Goal: Task Accomplishment & Management: Use online tool/utility

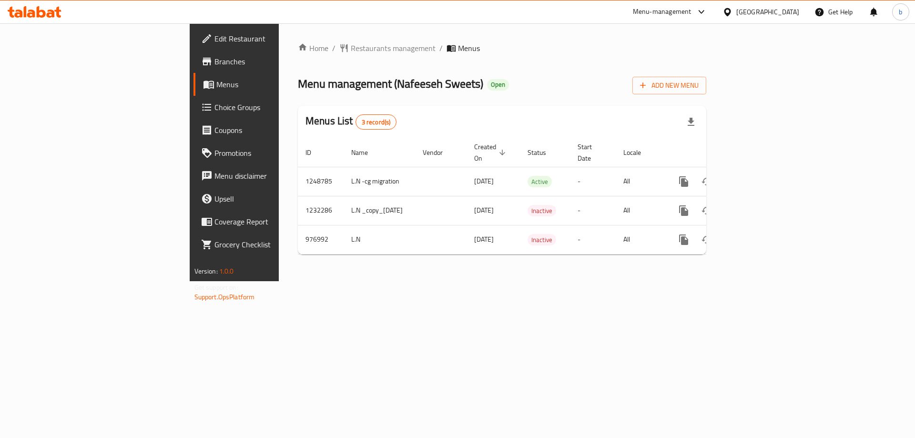
click at [55, 16] on icon at bounding box center [35, 11] width 54 height 11
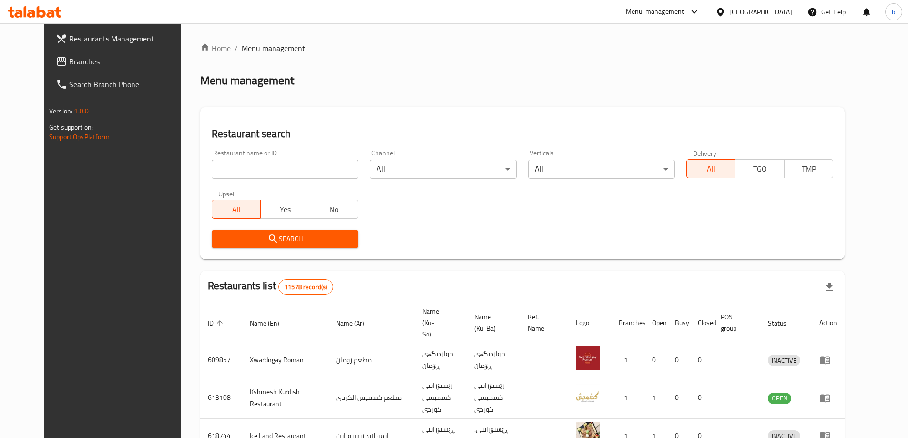
click at [69, 59] on span "Branches" at bounding box center [128, 61] width 119 height 11
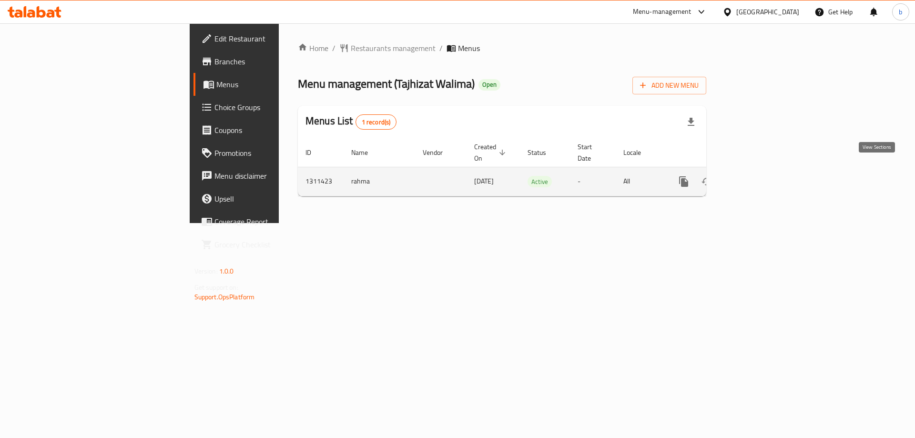
click at [758, 176] on icon "enhanced table" at bounding box center [752, 181] width 11 height 11
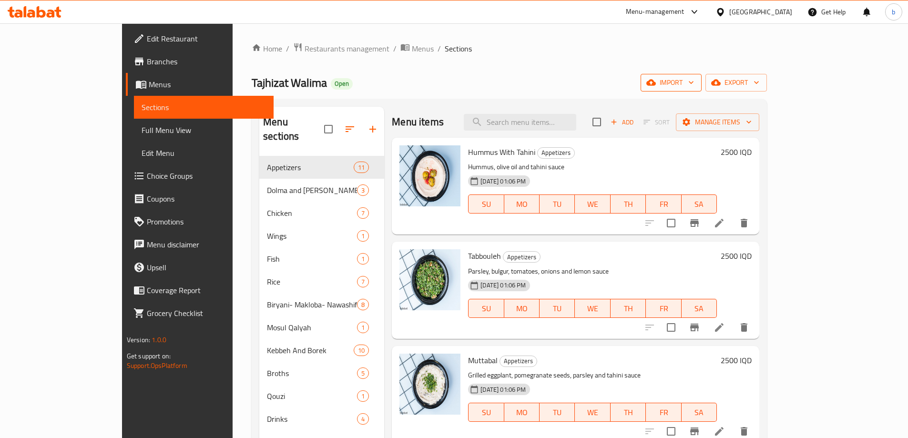
click at [694, 77] on span "import" at bounding box center [671, 83] width 46 height 12
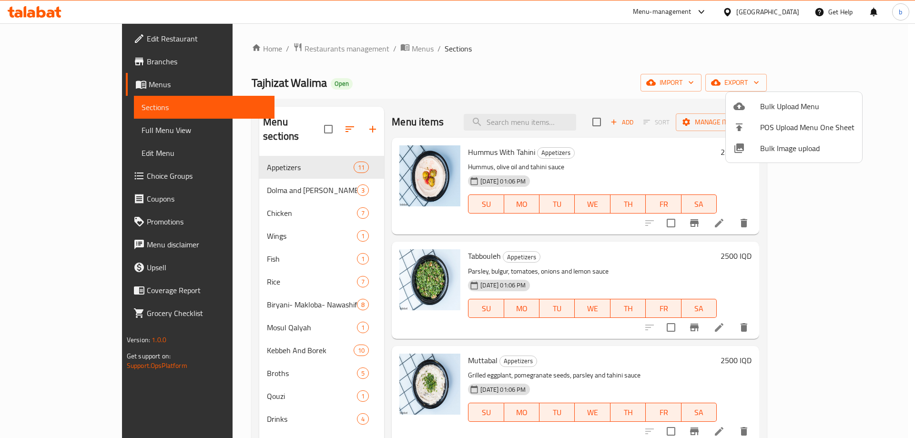
click at [675, 62] on div at bounding box center [457, 219] width 915 height 438
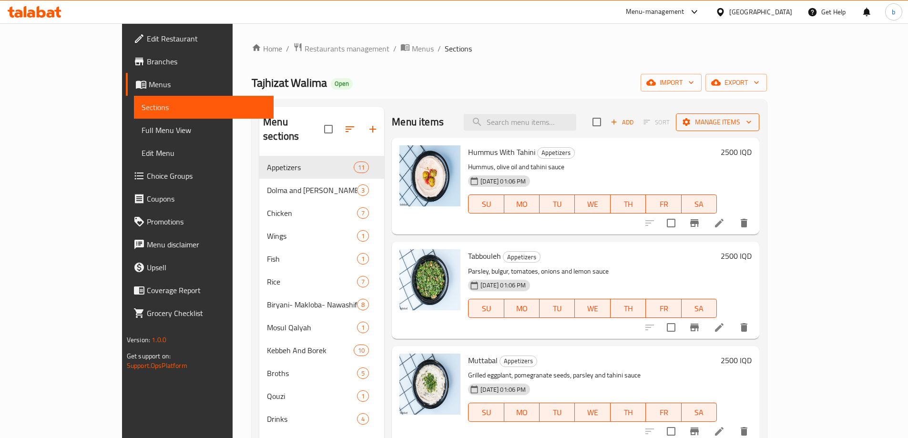
click at [751, 119] on span "Manage items" at bounding box center [717, 122] width 68 height 12
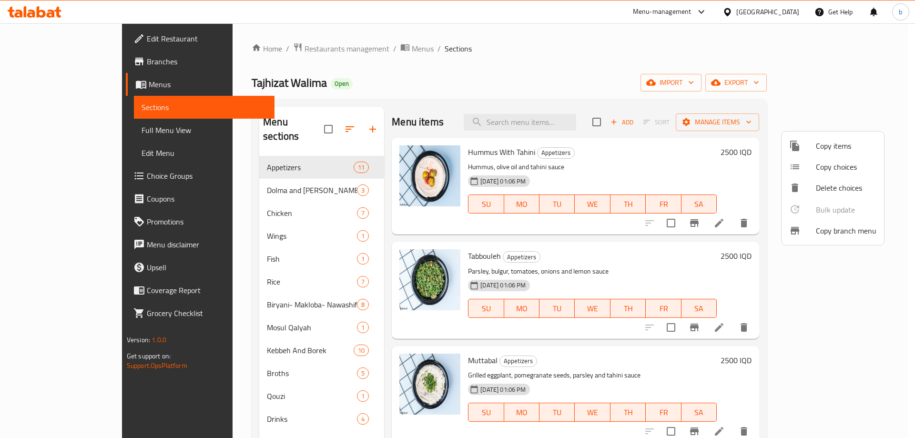
click at [827, 229] on span "Copy branch menu" at bounding box center [846, 230] width 61 height 11
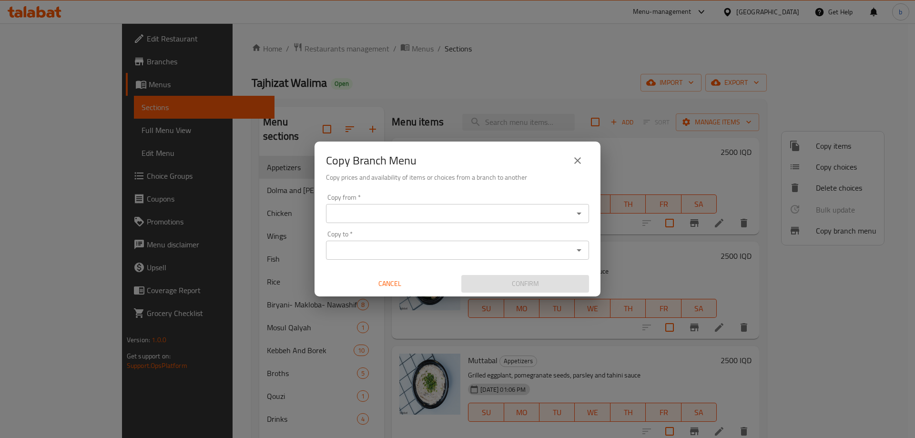
click at [384, 222] on div "Copy from *" at bounding box center [457, 213] width 263 height 19
click at [577, 215] on icon "Open" at bounding box center [578, 213] width 11 height 11
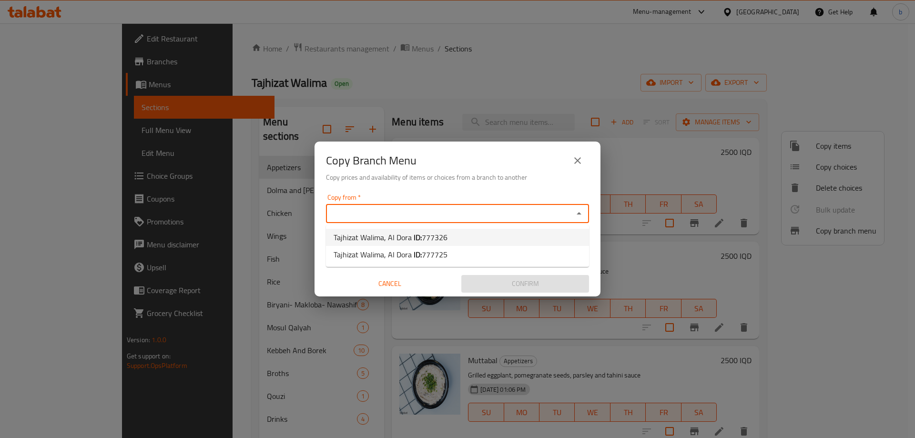
click at [463, 236] on li "Tajhizat Walima, Al Dora ID: 777326" at bounding box center [457, 237] width 263 height 17
type input "Tajhizat Walima, Al Dora"
click at [226, 190] on div "Copy Branch Menu Copy prices and availability of items or choices from a branch…" at bounding box center [457, 219] width 915 height 438
click at [588, 215] on div "Copy from *" at bounding box center [457, 213] width 263 height 19
click at [583, 215] on icon "Open" at bounding box center [578, 213] width 11 height 11
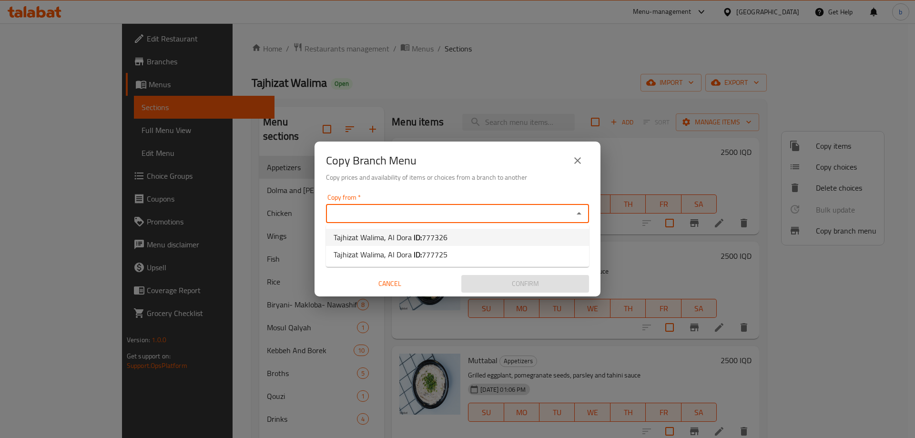
click at [424, 240] on span "777326" at bounding box center [435, 237] width 26 height 14
type input "Tajhizat Walima, Al Dora"
click at [504, 259] on div "Copy to *" at bounding box center [457, 250] width 263 height 19
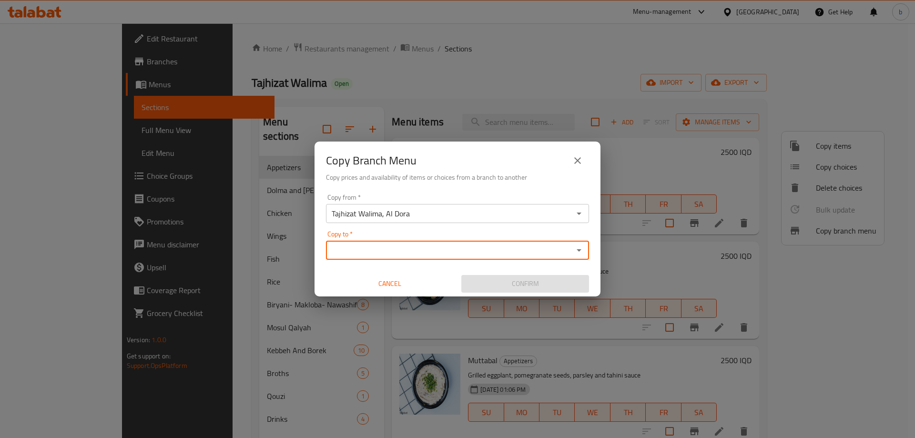
click at [578, 247] on icon "Open" at bounding box center [578, 249] width 11 height 11
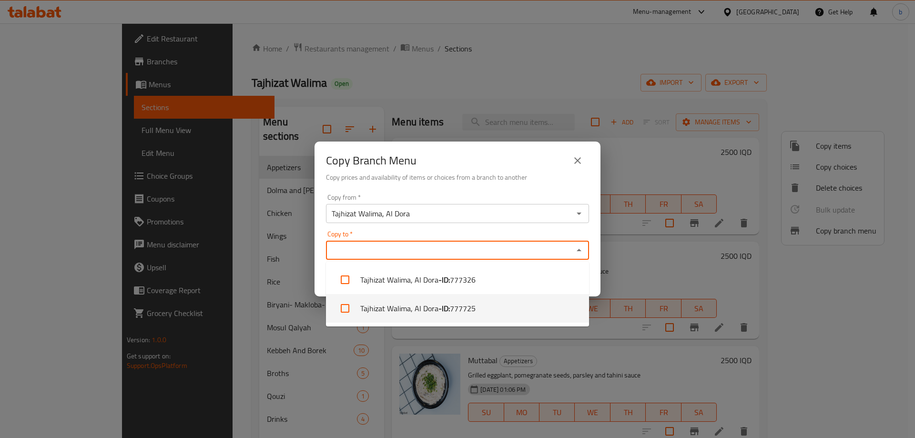
click at [479, 306] on li "Tajhizat Walima, Al Dora - ID: 777725" at bounding box center [457, 308] width 263 height 29
checkbox input "true"
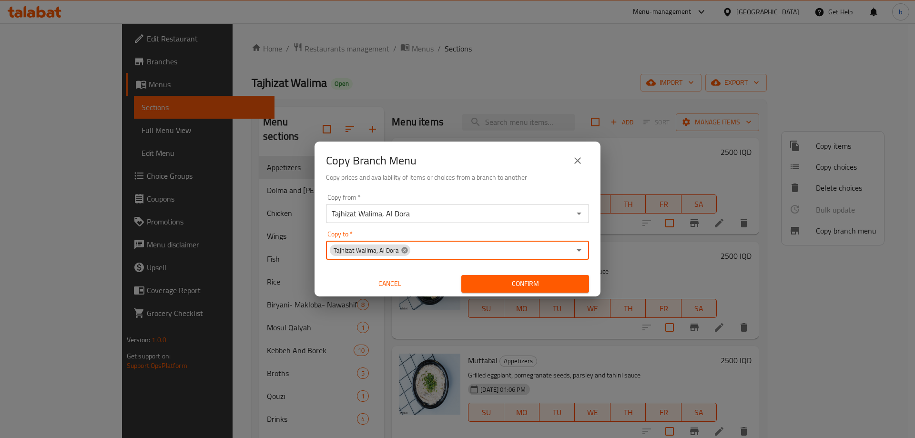
click at [404, 251] on icon at bounding box center [404, 250] width 6 height 6
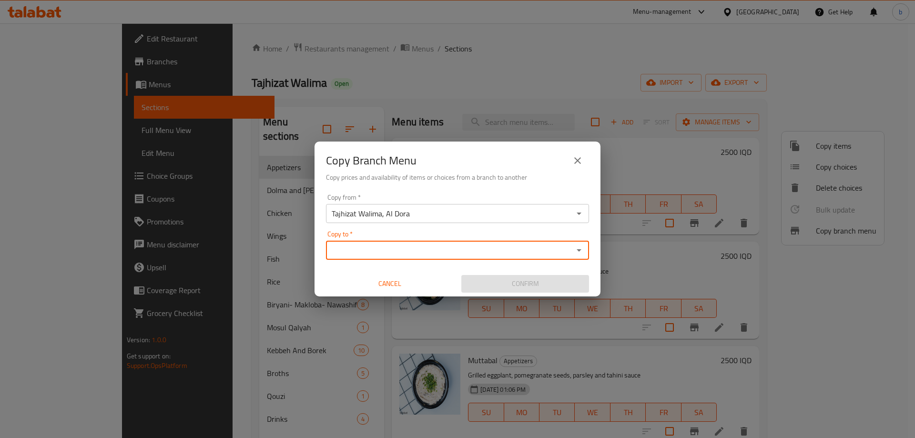
click at [476, 254] on input "Copy to   *" at bounding box center [450, 249] width 242 height 13
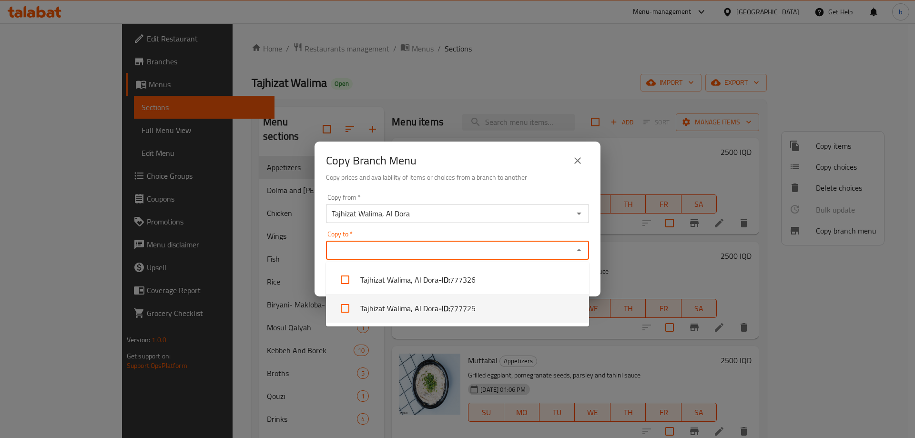
click at [459, 314] on span "777725" at bounding box center [463, 308] width 26 height 11
checkbox input "true"
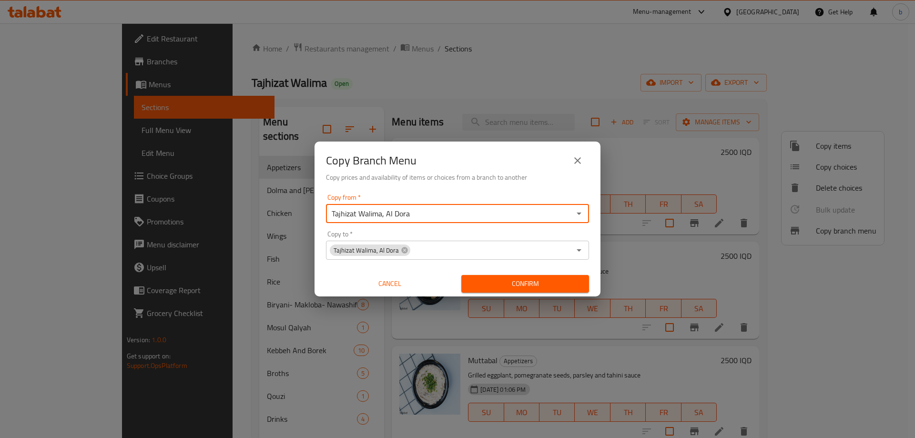
click at [484, 217] on input "Tajhizat Walima, Al Dora" at bounding box center [450, 213] width 242 height 13
click at [578, 215] on icon "Open" at bounding box center [578, 213] width 11 height 11
click at [456, 239] on li "Tajhizat Walima, Al Dora ID: 777326" at bounding box center [457, 237] width 263 height 17
click at [512, 283] on span "Confirm" at bounding box center [525, 284] width 112 height 12
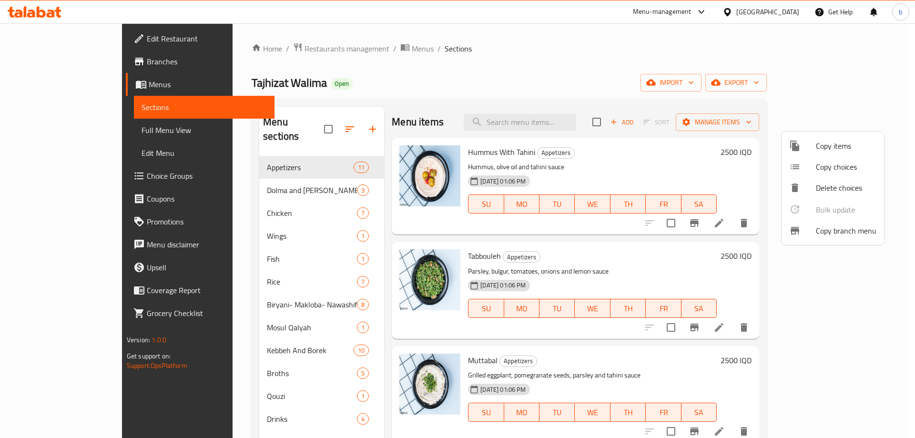
click at [47, 124] on div at bounding box center [457, 219] width 915 height 438
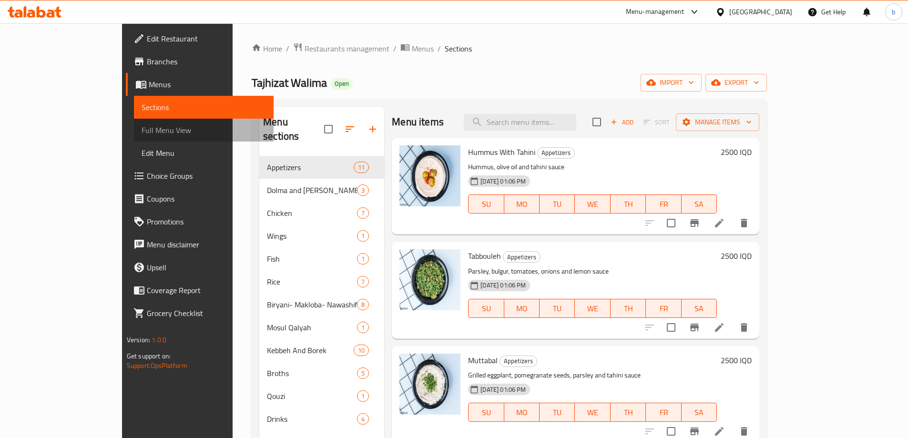
click at [141, 128] on span "Full Menu View" at bounding box center [203, 129] width 124 height 11
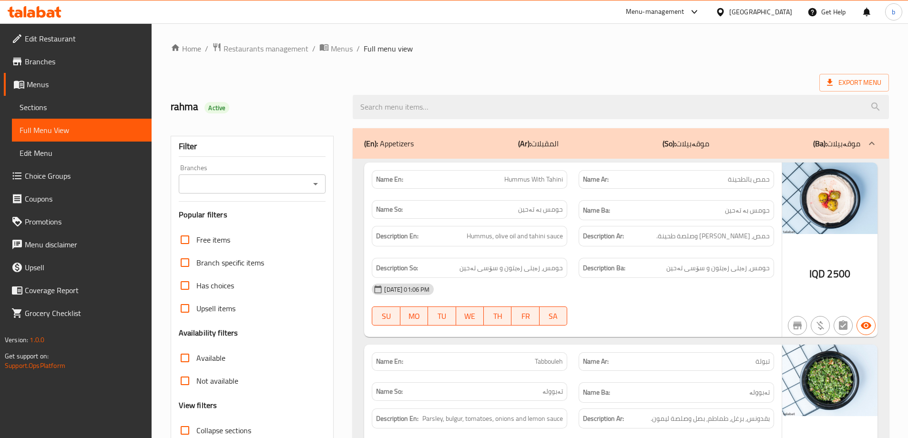
click at [329, 187] on div "Filter Branches Branches Popular filters Free items Branch specific items Has c…" at bounding box center [252, 312] width 163 height 352
click at [322, 184] on button "Open" at bounding box center [315, 183] width 13 height 13
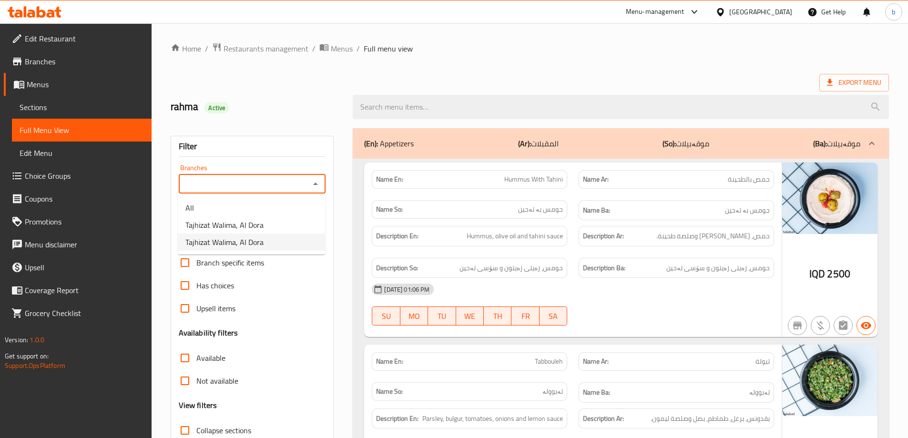
click at [290, 239] on li "Tajhizat Walima, Al Dora" at bounding box center [251, 241] width 147 height 17
type input "Tajhizat Walima, Al Dora"
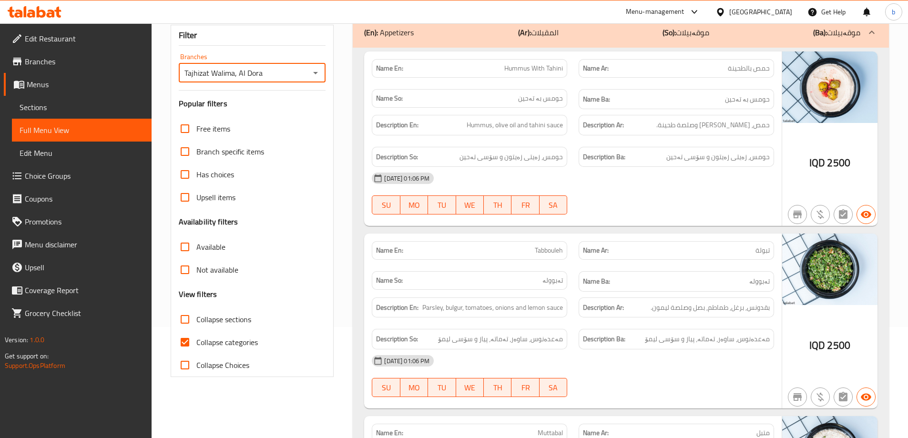
click at [184, 339] on input "Collapse categories" at bounding box center [184, 342] width 23 height 23
checkbox input "false"
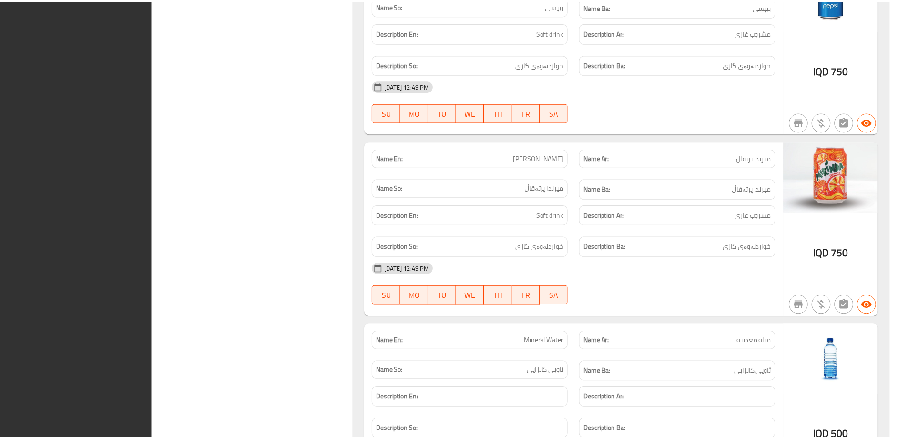
scroll to position [12744, 0]
